Goal: Transaction & Acquisition: Obtain resource

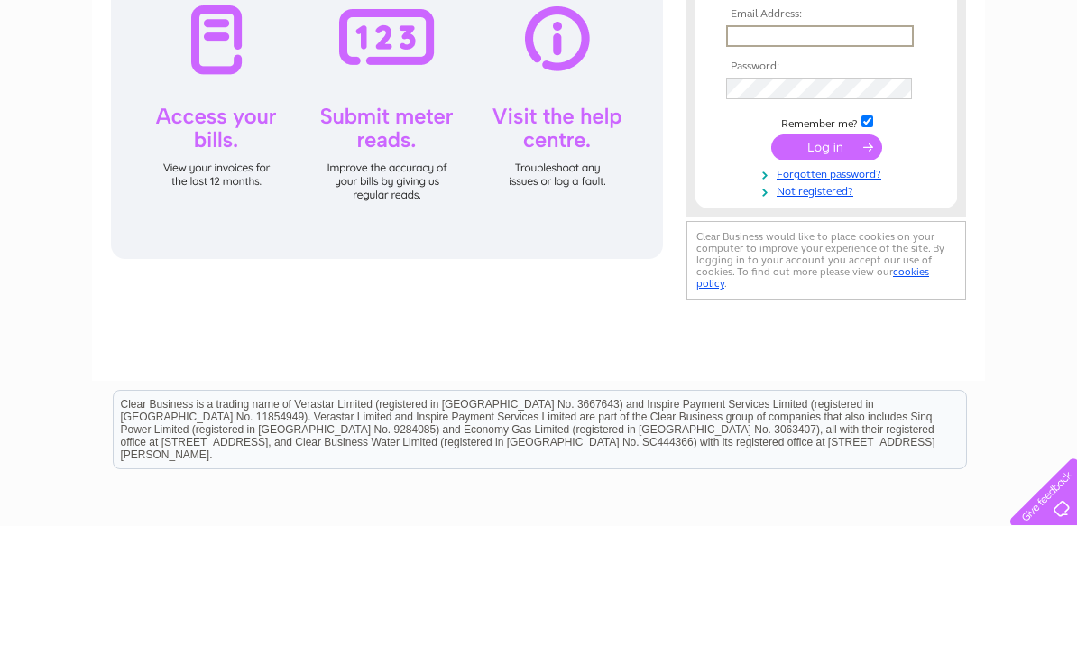
type input "[EMAIL_ADDRESS][DOMAIN_NAME]"
click at [826, 278] on input "submit" at bounding box center [826, 276] width 111 height 25
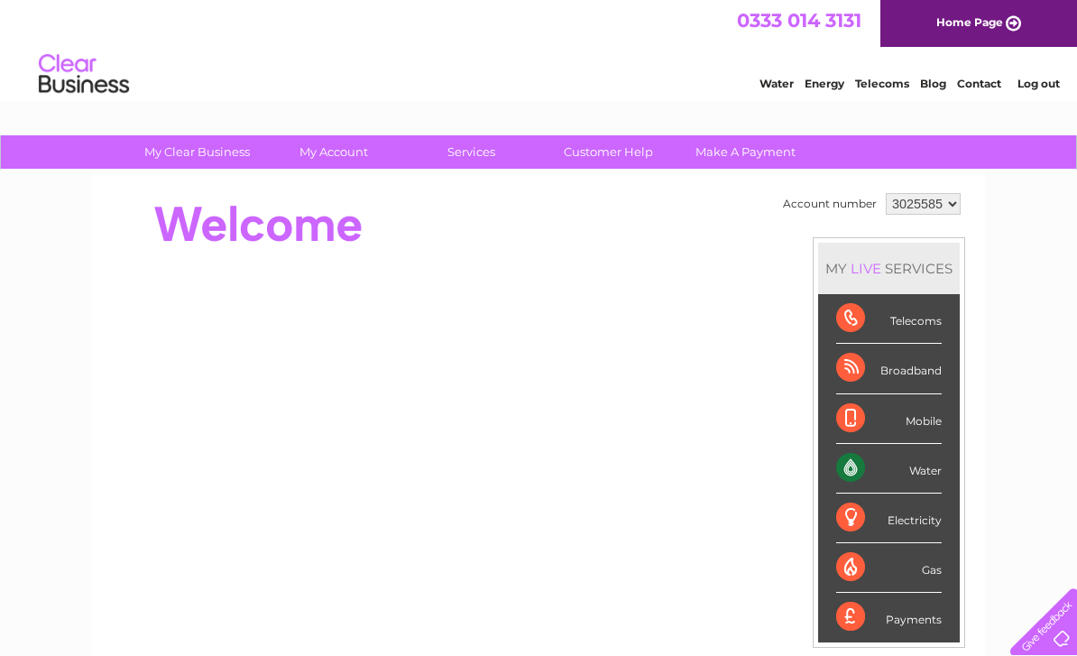
click at [862, 456] on div "Water" at bounding box center [889, 469] width 106 height 50
click at [936, 459] on div "Water" at bounding box center [889, 469] width 106 height 50
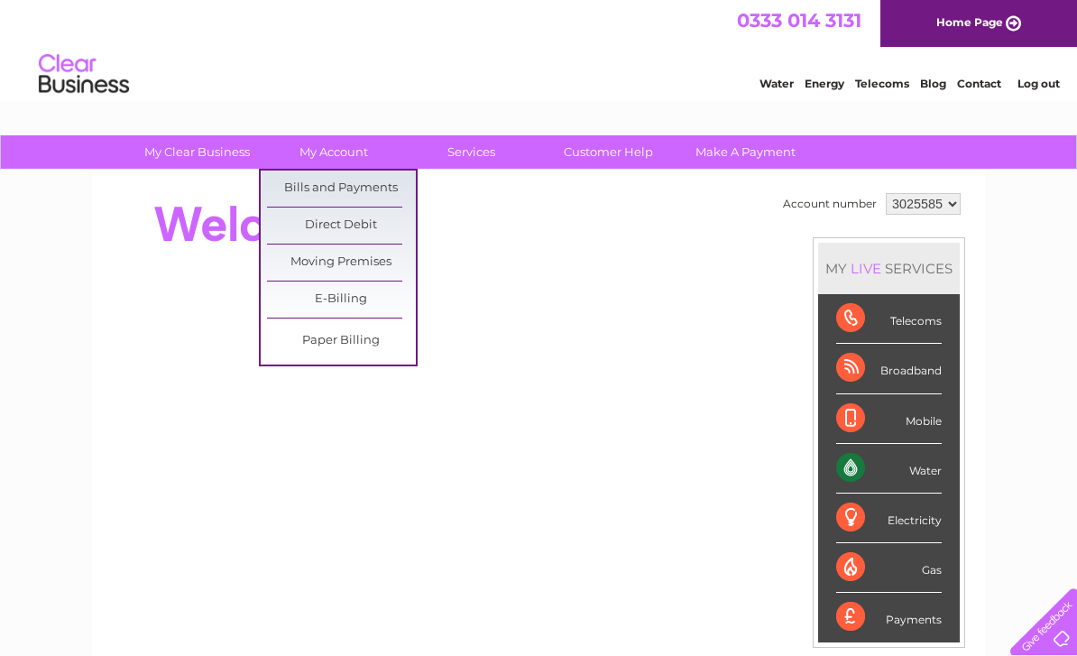
click at [297, 192] on link "Bills and Payments" at bounding box center [341, 189] width 149 height 36
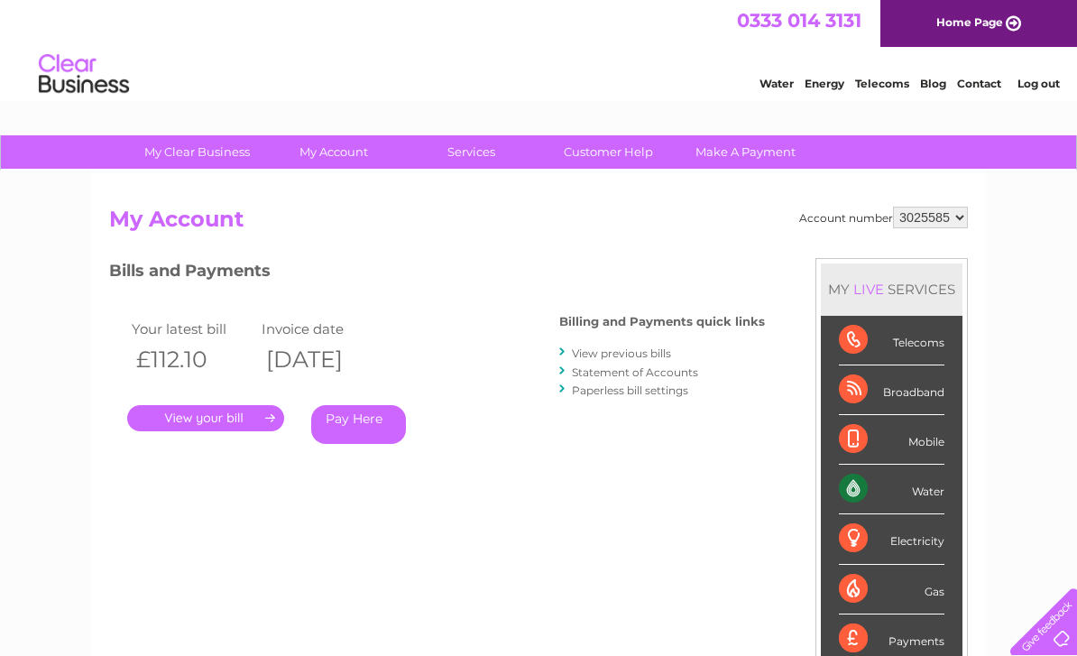
click at [588, 351] on link "View previous bills" at bounding box center [621, 353] width 99 height 14
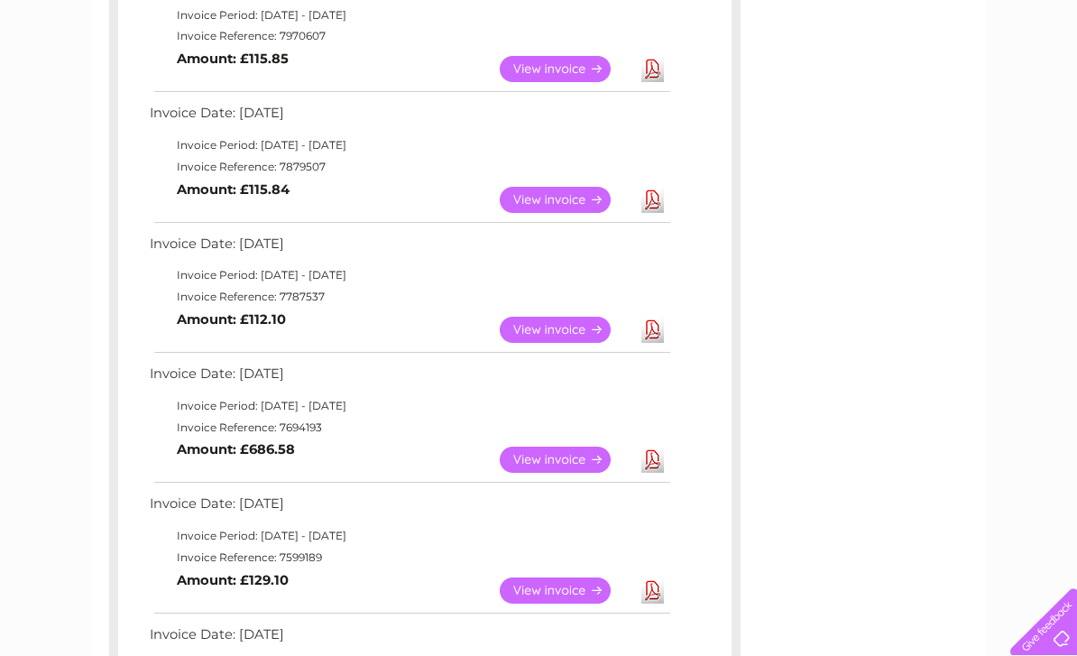
scroll to position [497, 0]
click at [650, 452] on link "Download" at bounding box center [652, 460] width 23 height 26
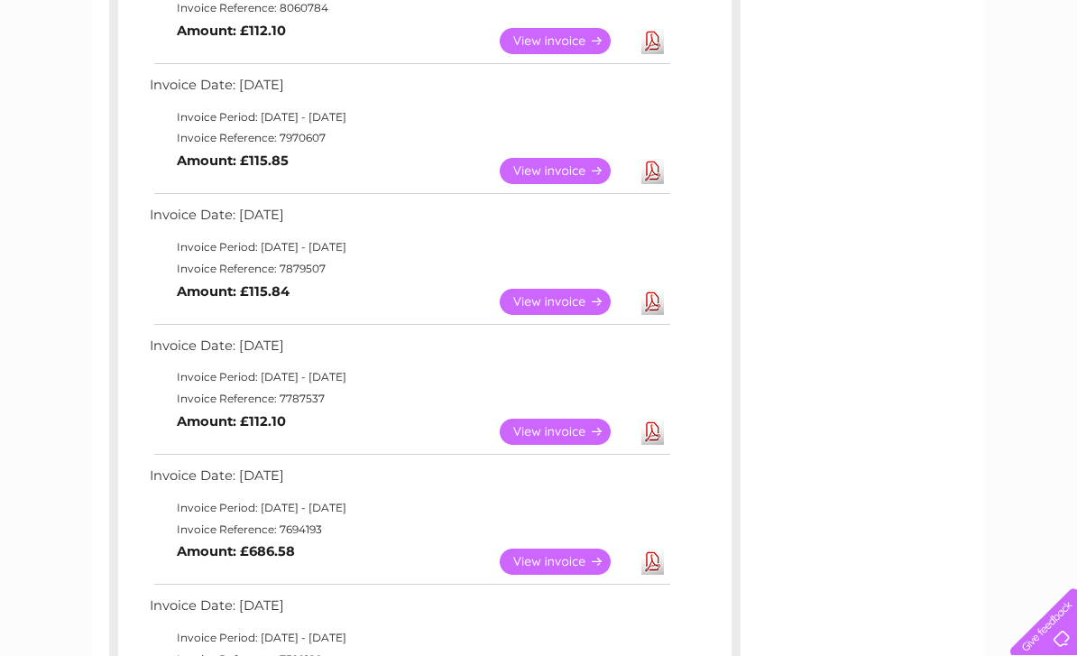
scroll to position [398, 0]
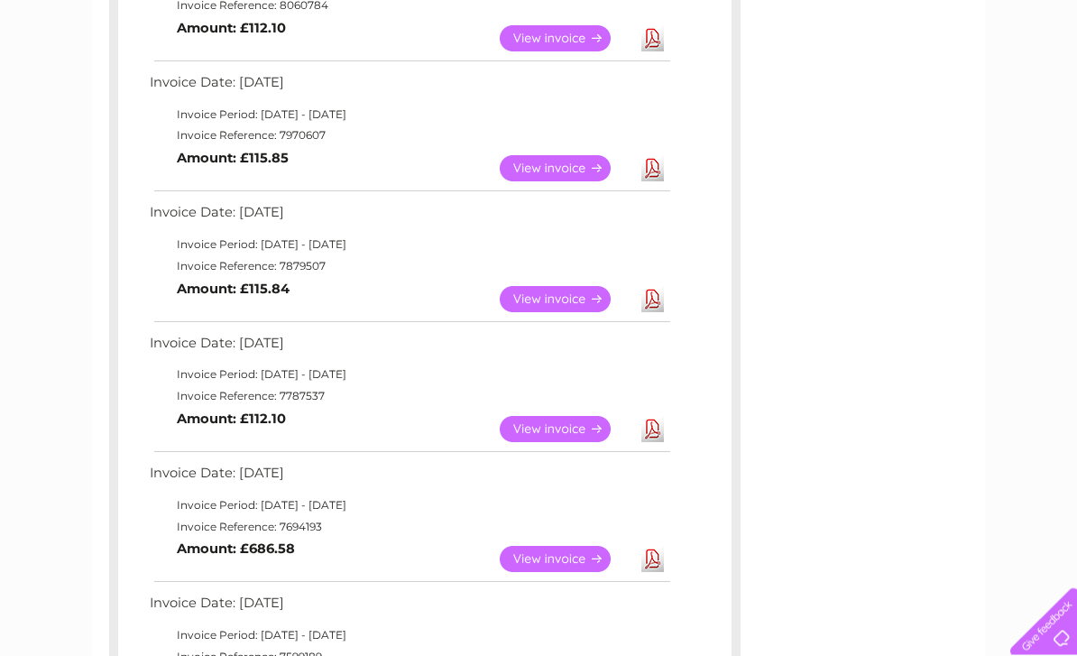
click at [661, 424] on link "Download" at bounding box center [652, 430] width 23 height 26
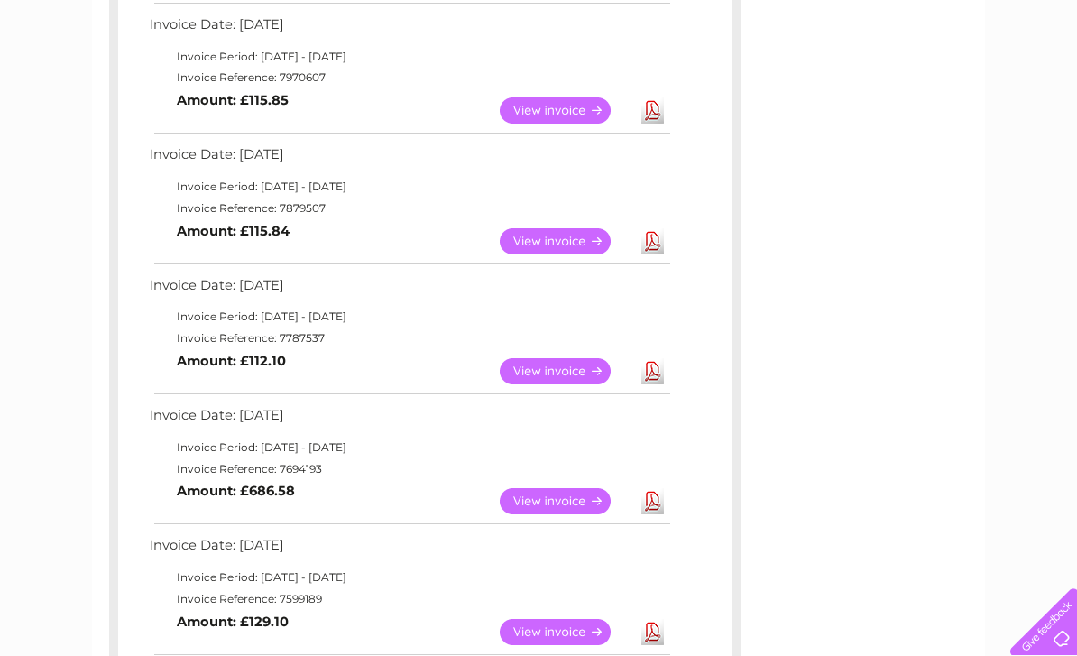
click at [662, 236] on link "Download" at bounding box center [652, 241] width 23 height 26
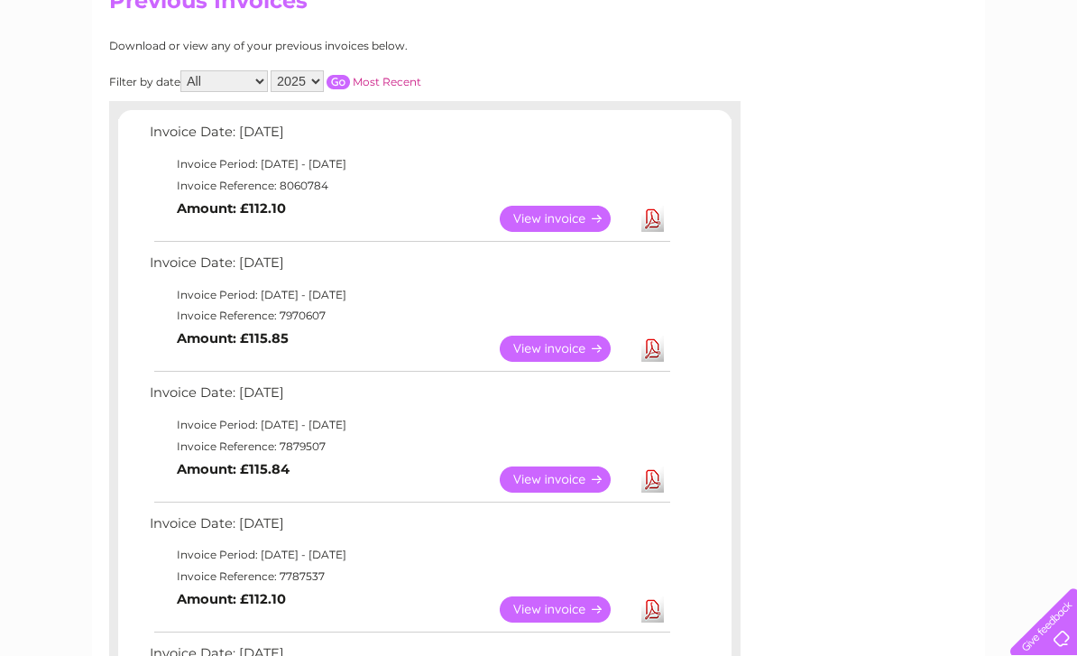
scroll to position [221, 0]
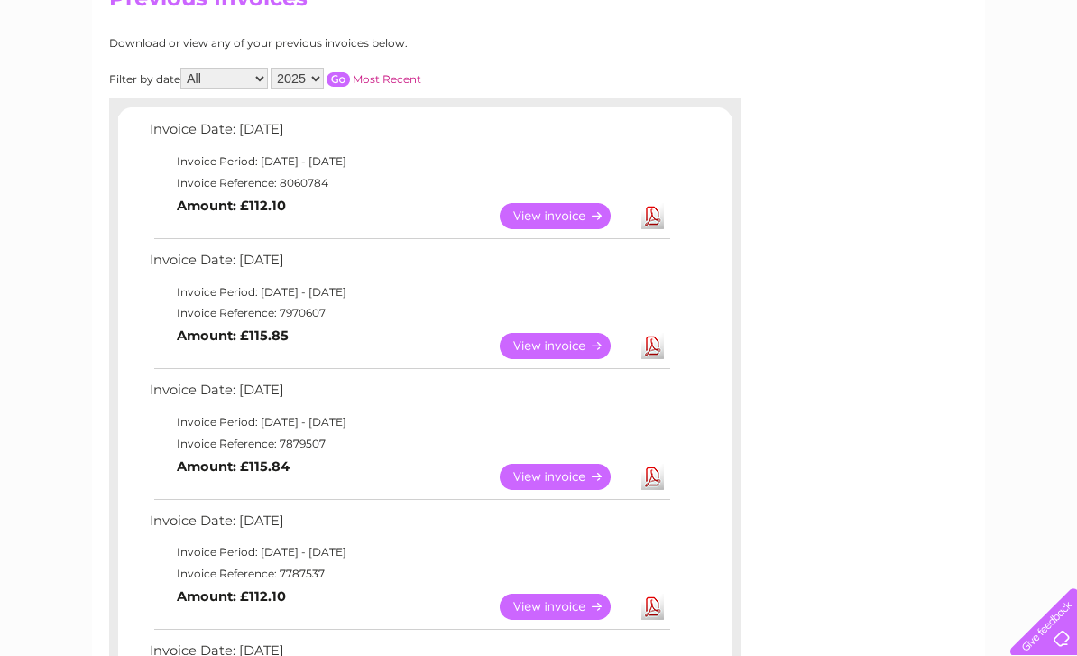
click at [656, 346] on link "Download" at bounding box center [652, 346] width 23 height 26
click at [655, 219] on link "Download" at bounding box center [652, 216] width 23 height 26
